Goal: Task Accomplishment & Management: Manage account settings

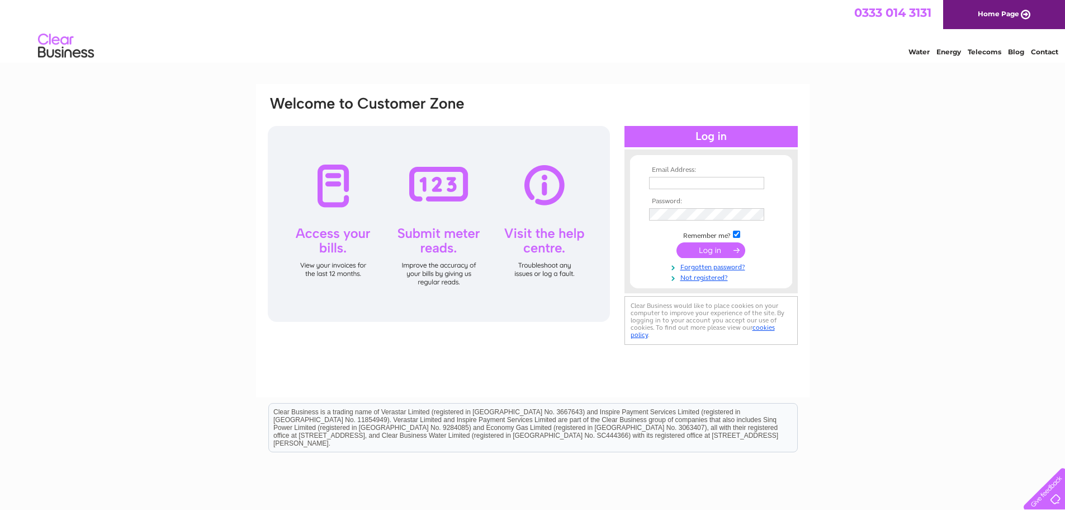
type input "tonygray12@btinternet.com"
click at [714, 253] on input "submit" at bounding box center [711, 250] width 69 height 16
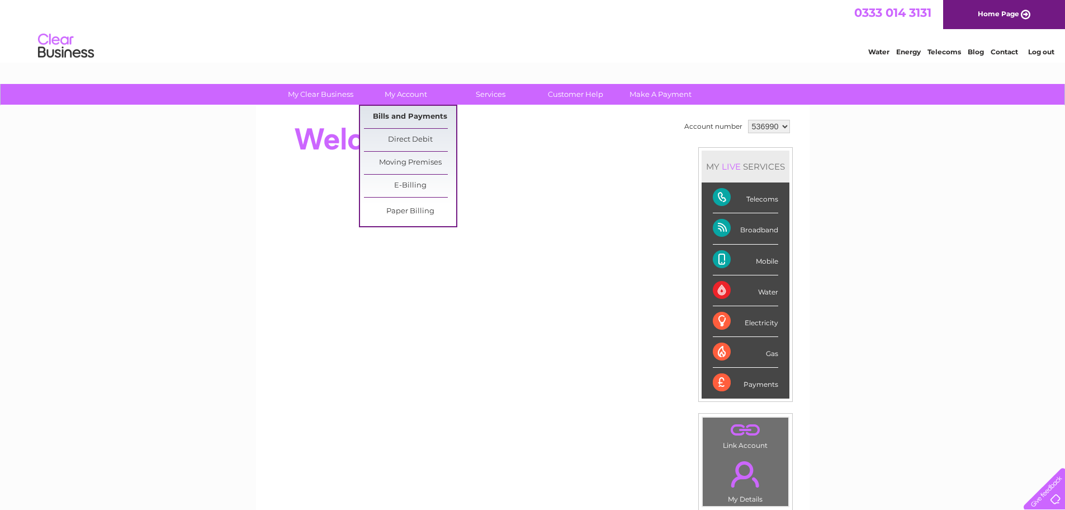
click at [388, 118] on link "Bills and Payments" at bounding box center [410, 117] width 92 height 22
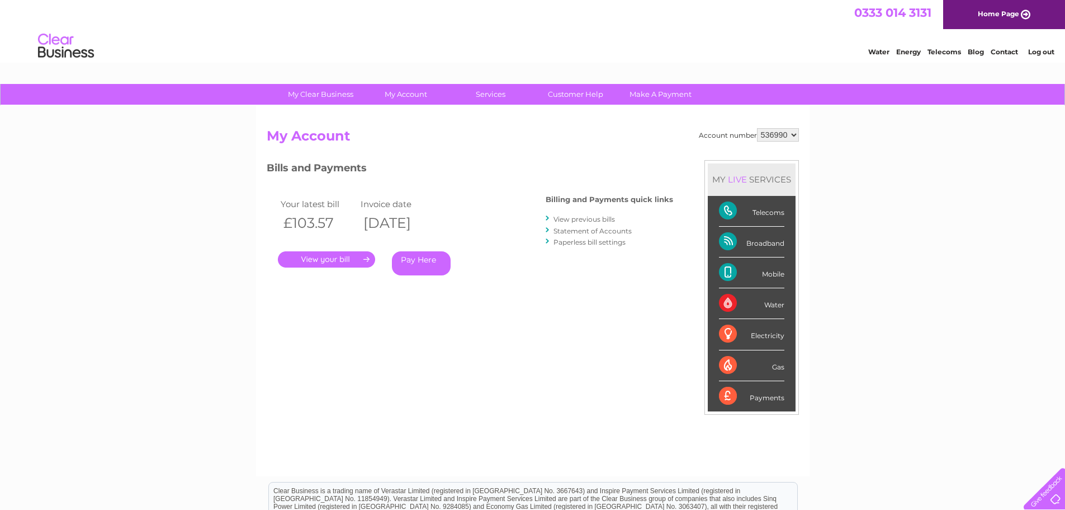
click at [333, 260] on link "." at bounding box center [326, 259] width 97 height 16
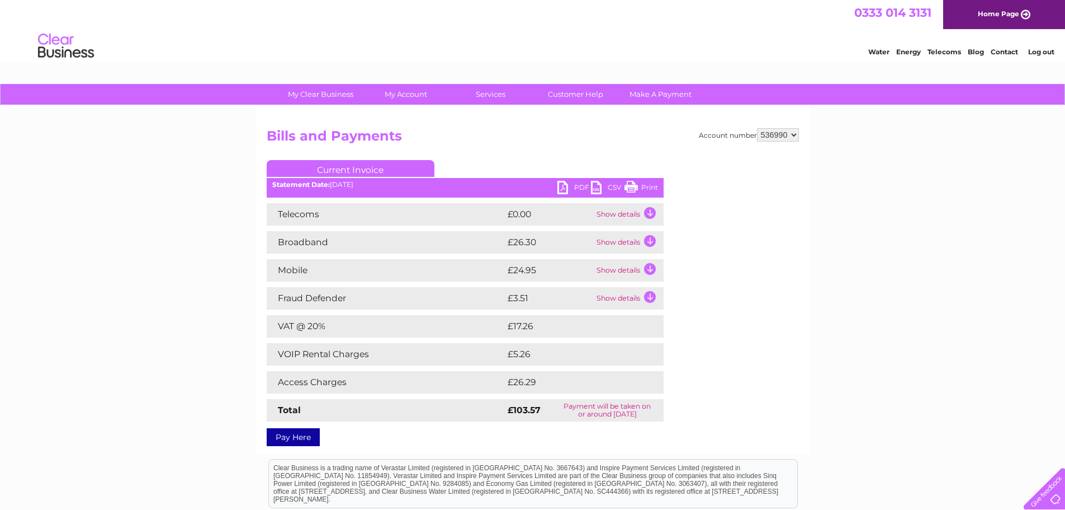
click at [564, 188] on link "PDF" at bounding box center [575, 189] width 34 height 16
